Goal: Information Seeking & Learning: Learn about a topic

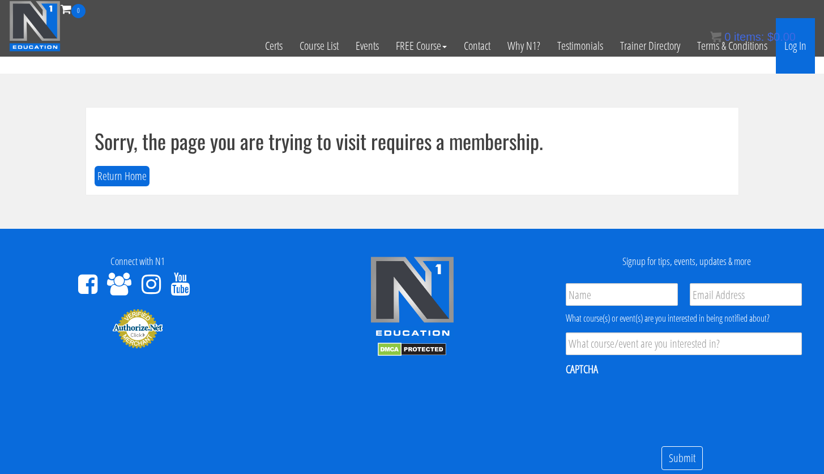
click at [791, 49] on link "Log In" at bounding box center [795, 46] width 39 height 56
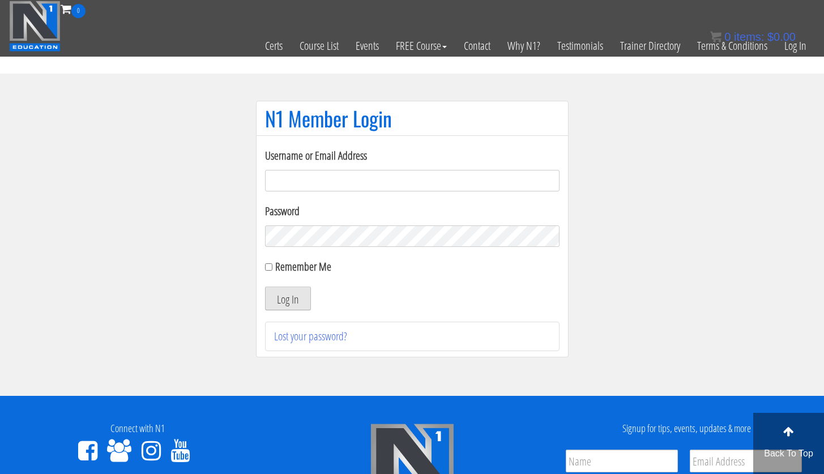
type input "[PERSON_NAME][EMAIL_ADDRESS][PERSON_NAME][DOMAIN_NAME]"
click at [290, 305] on button "Log In" at bounding box center [288, 299] width 46 height 24
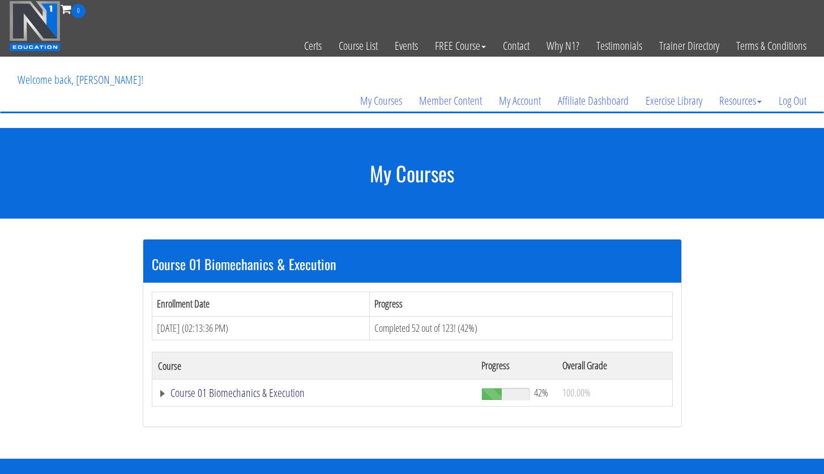
click at [261, 395] on link "Course 01 Biomechanics & Execution" at bounding box center [314, 393] width 313 height 11
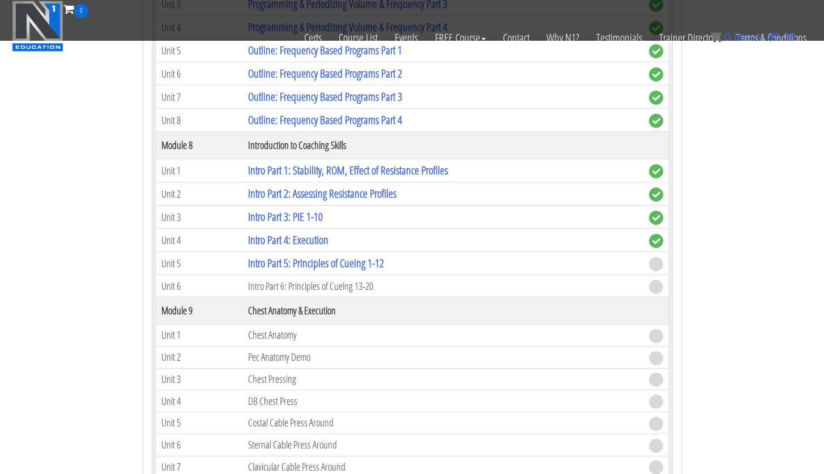
scroll to position [1571, 0]
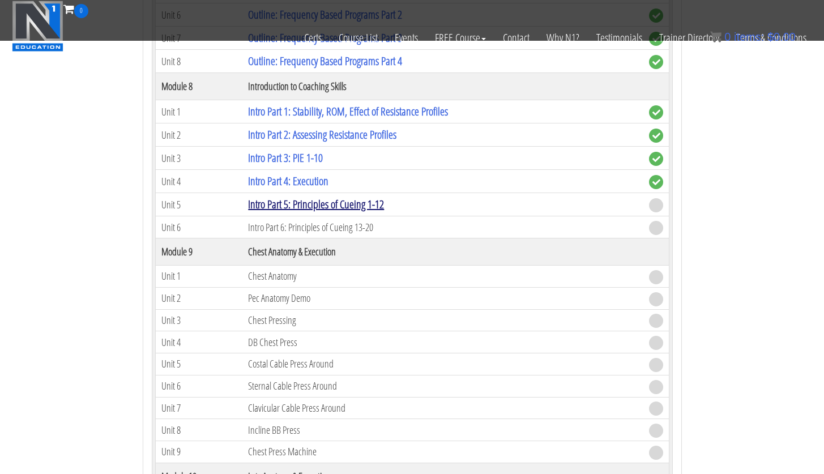
click at [344, 208] on link "Intro Part 5: Principles of Cueing 1-12" at bounding box center [316, 204] width 136 height 15
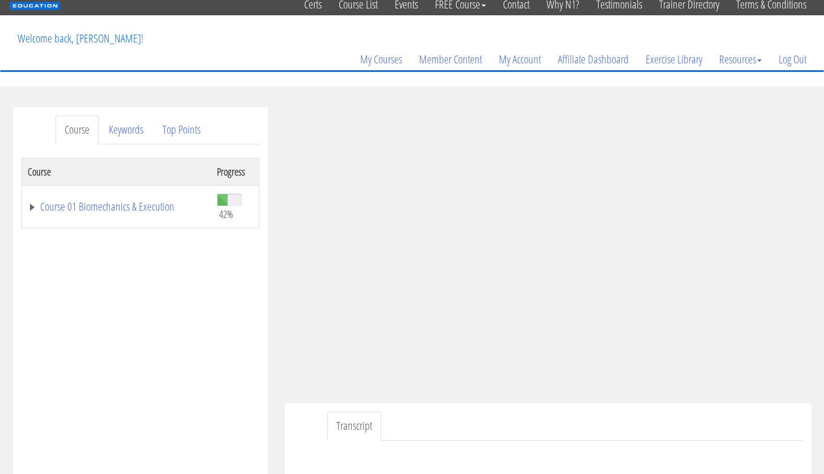
scroll to position [96, 0]
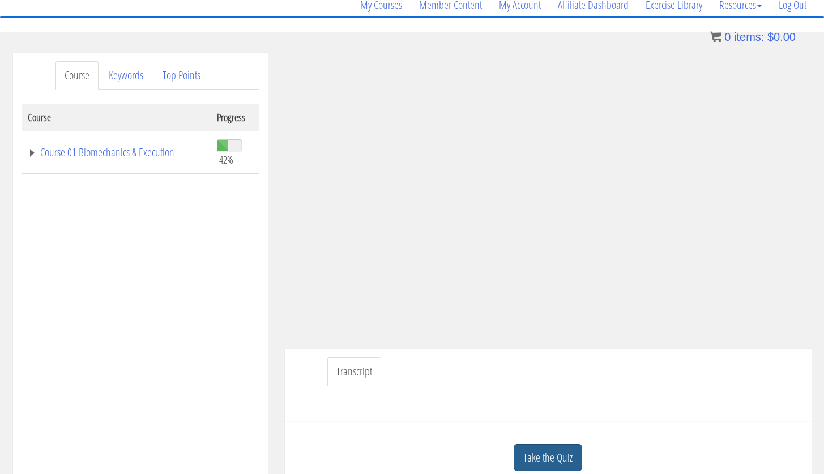
click at [527, 460] on link "Take the Quiz" at bounding box center [548, 458] width 69 height 28
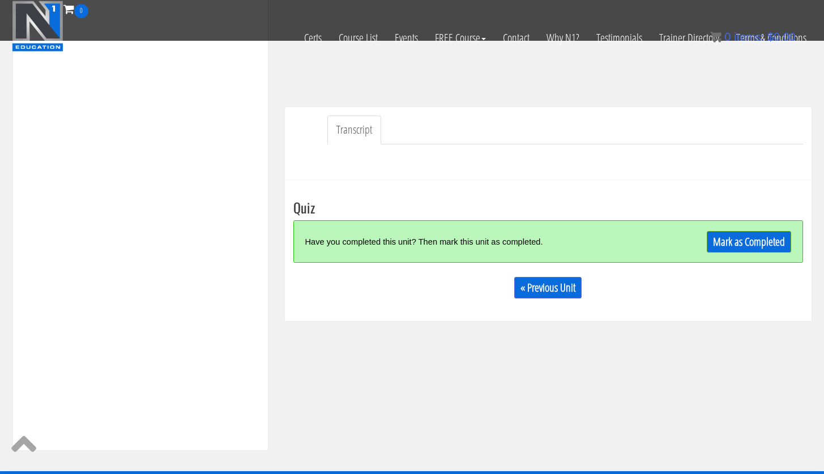
scroll to position [361, 0]
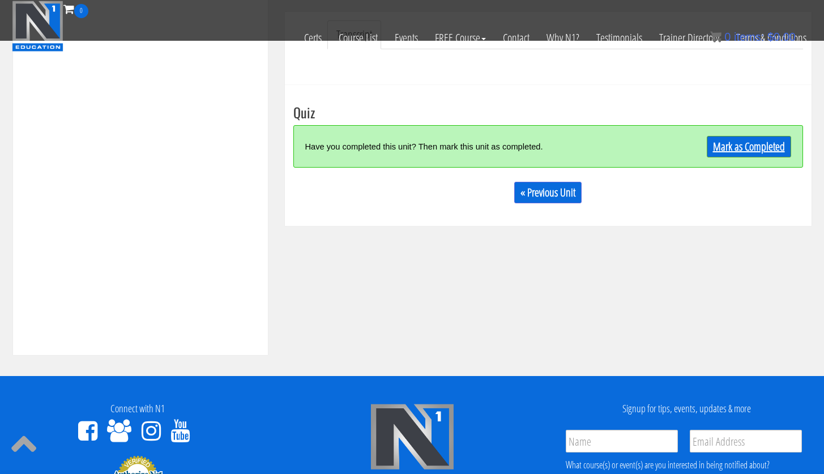
click at [744, 153] on link "Mark as Completed" at bounding box center [749, 147] width 84 height 22
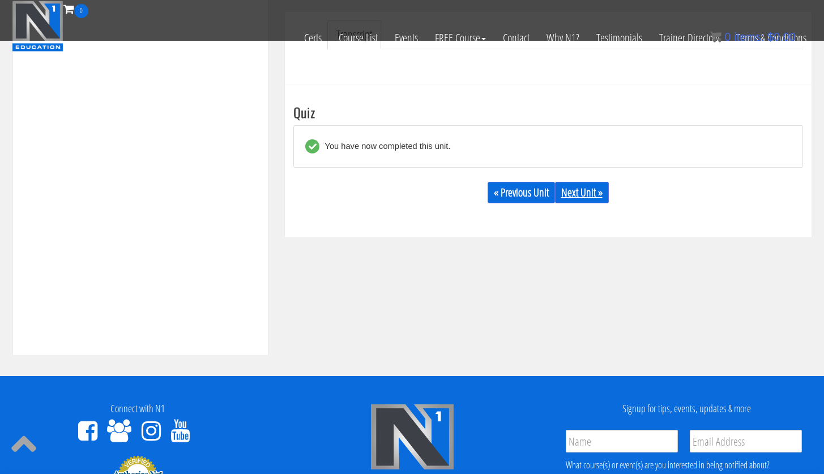
click at [582, 184] on link "Next Unit »" at bounding box center [582, 193] width 54 height 22
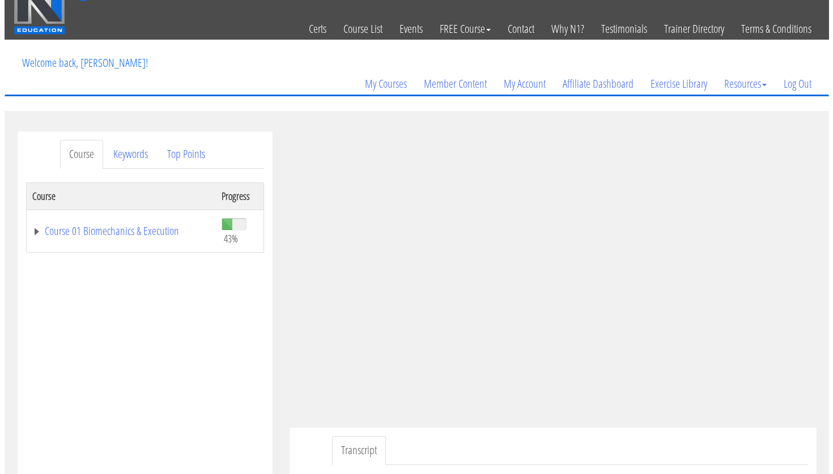
scroll to position [20, 0]
